Goal: Find specific page/section: Find specific page/section

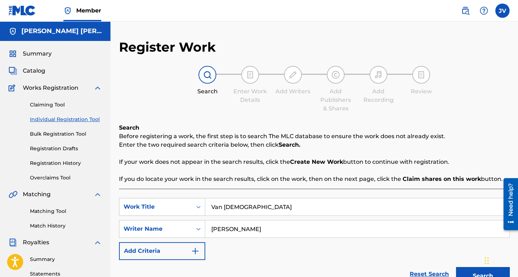
click at [62, 167] on link "Registration History" at bounding box center [66, 163] width 72 height 7
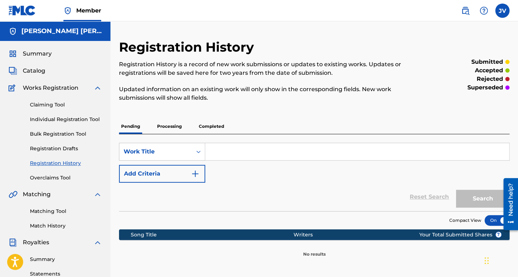
click at [37, 52] on span "Summary" at bounding box center [37, 54] width 29 height 9
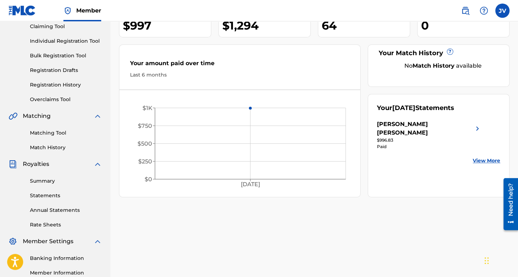
scroll to position [107, 0]
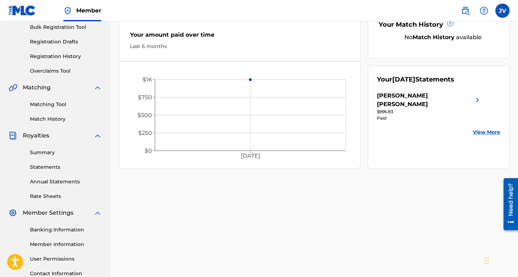
click at [41, 168] on link "Statements" at bounding box center [66, 167] width 72 height 7
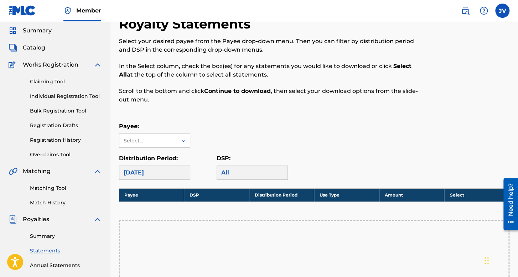
scroll to position [36, 0]
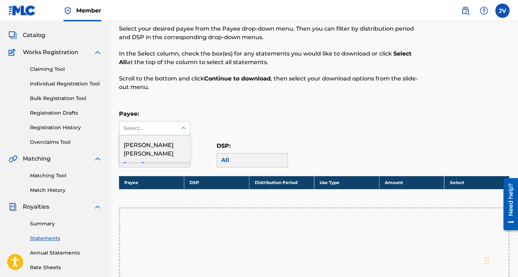
click at [170, 123] on div "Select..." at bounding box center [148, 129] width 58 height 14
click at [175, 136] on div "[PERSON_NAME] [PERSON_NAME]" at bounding box center [154, 148] width 71 height 26
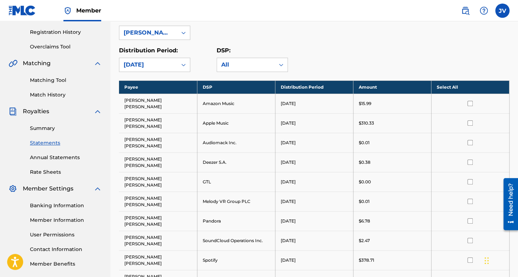
scroll to position [143, 0]
